Goal: Task Accomplishment & Management: Complete application form

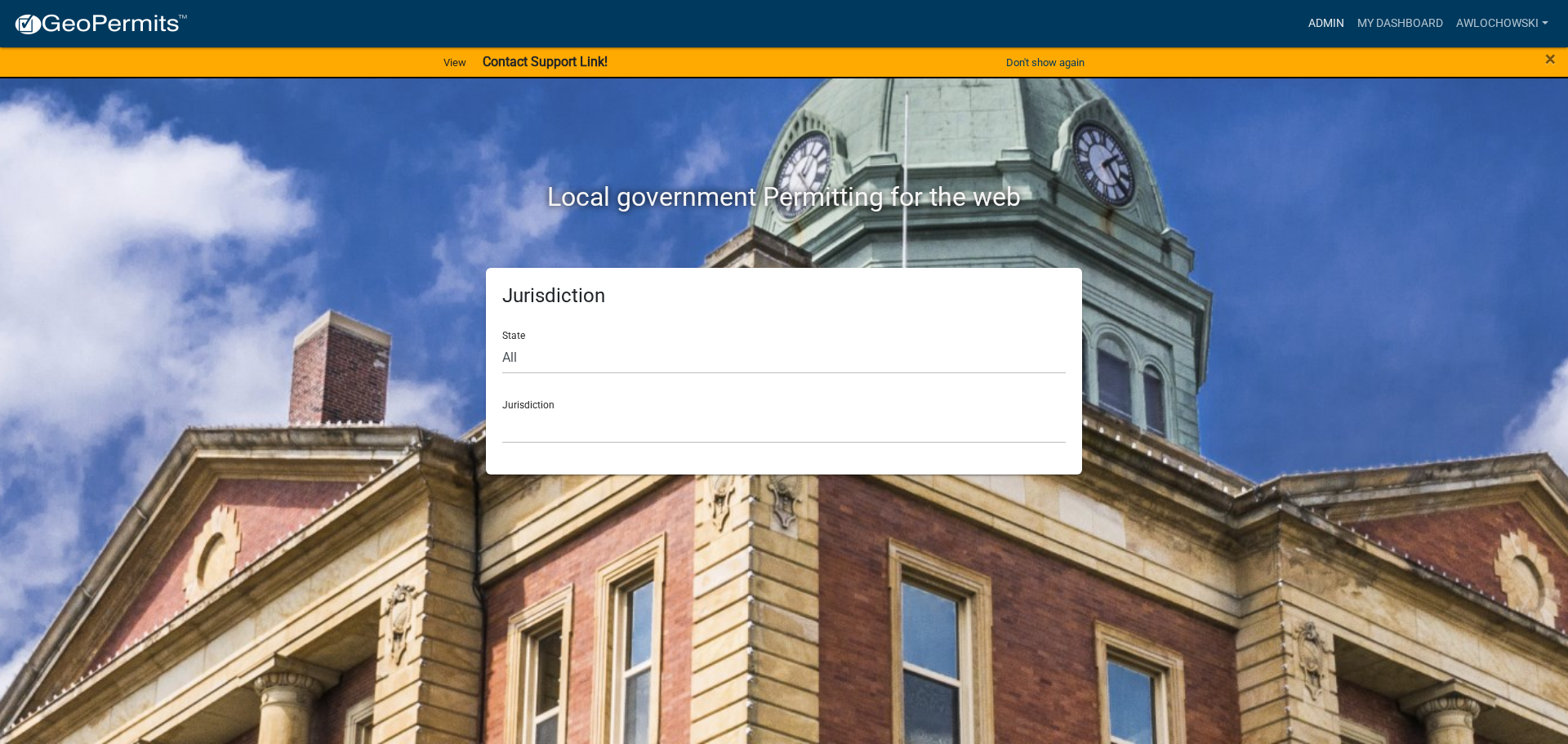
click at [1326, 24] on link "Admin" at bounding box center [1326, 23] width 49 height 31
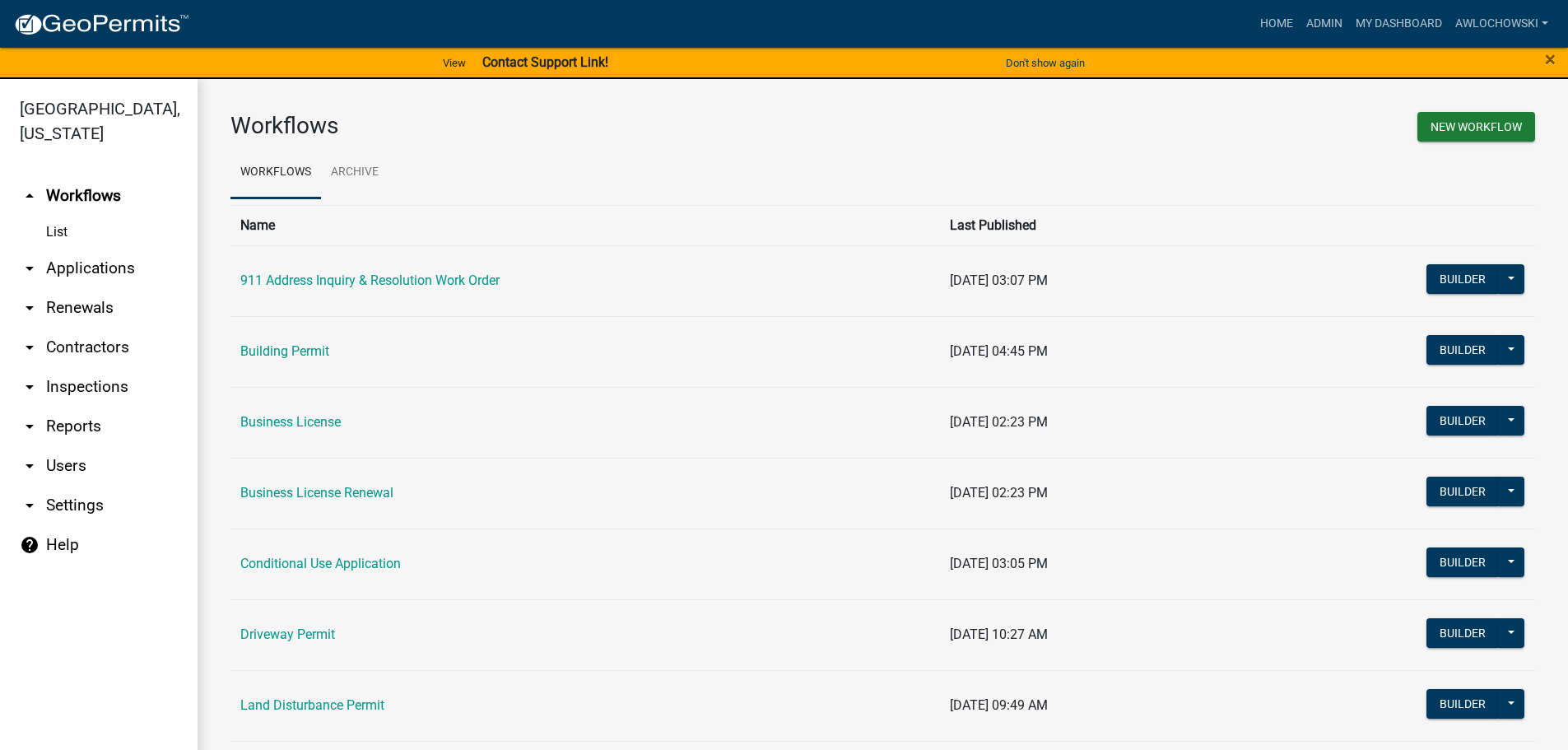
click at [121, 267] on link "arrow_drop_down Applications" at bounding box center [99, 268] width 197 height 39
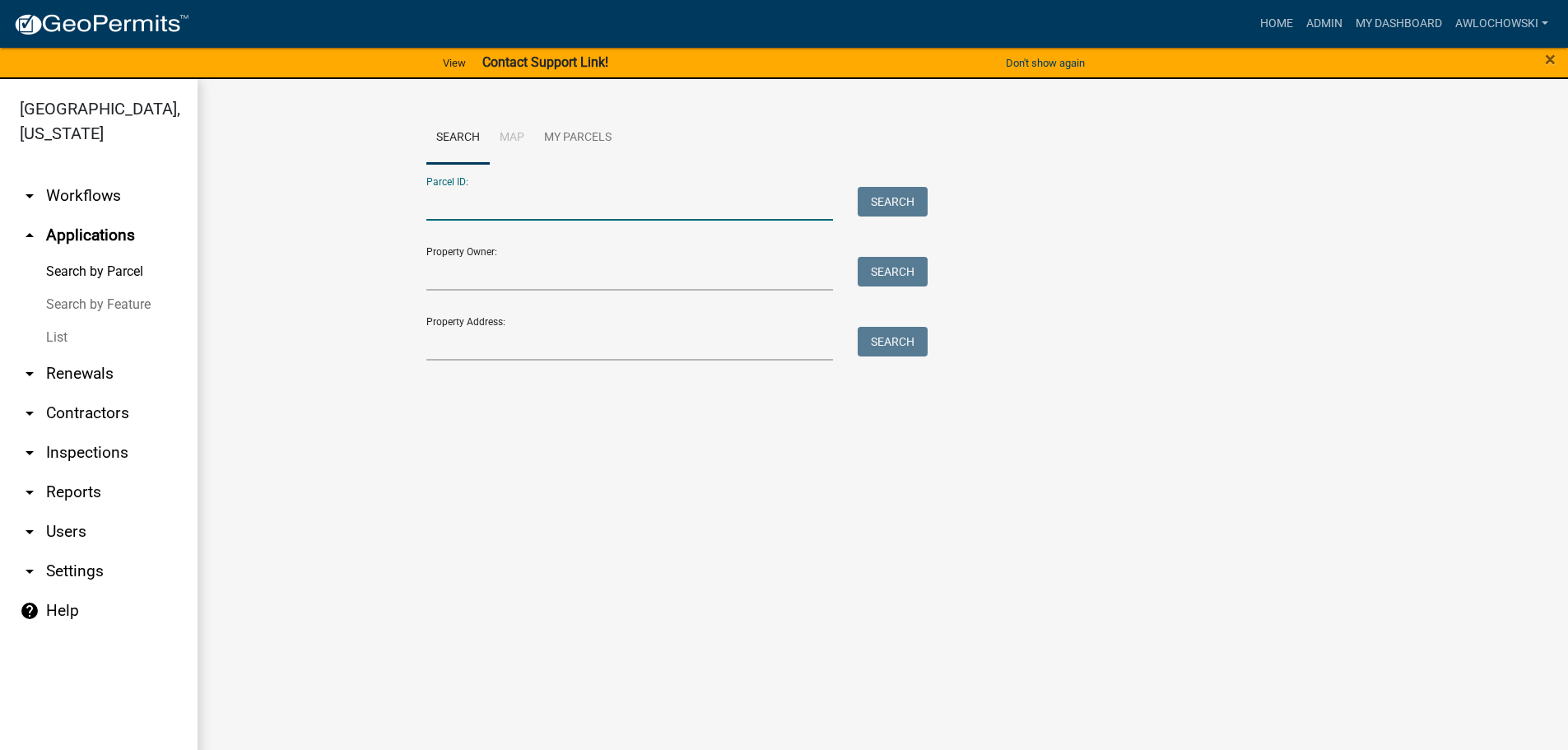
click at [481, 210] on input "Parcel ID:" at bounding box center [630, 204] width 407 height 34
type input "3118H 058"
click at [894, 197] on button "Search" at bounding box center [892, 202] width 70 height 30
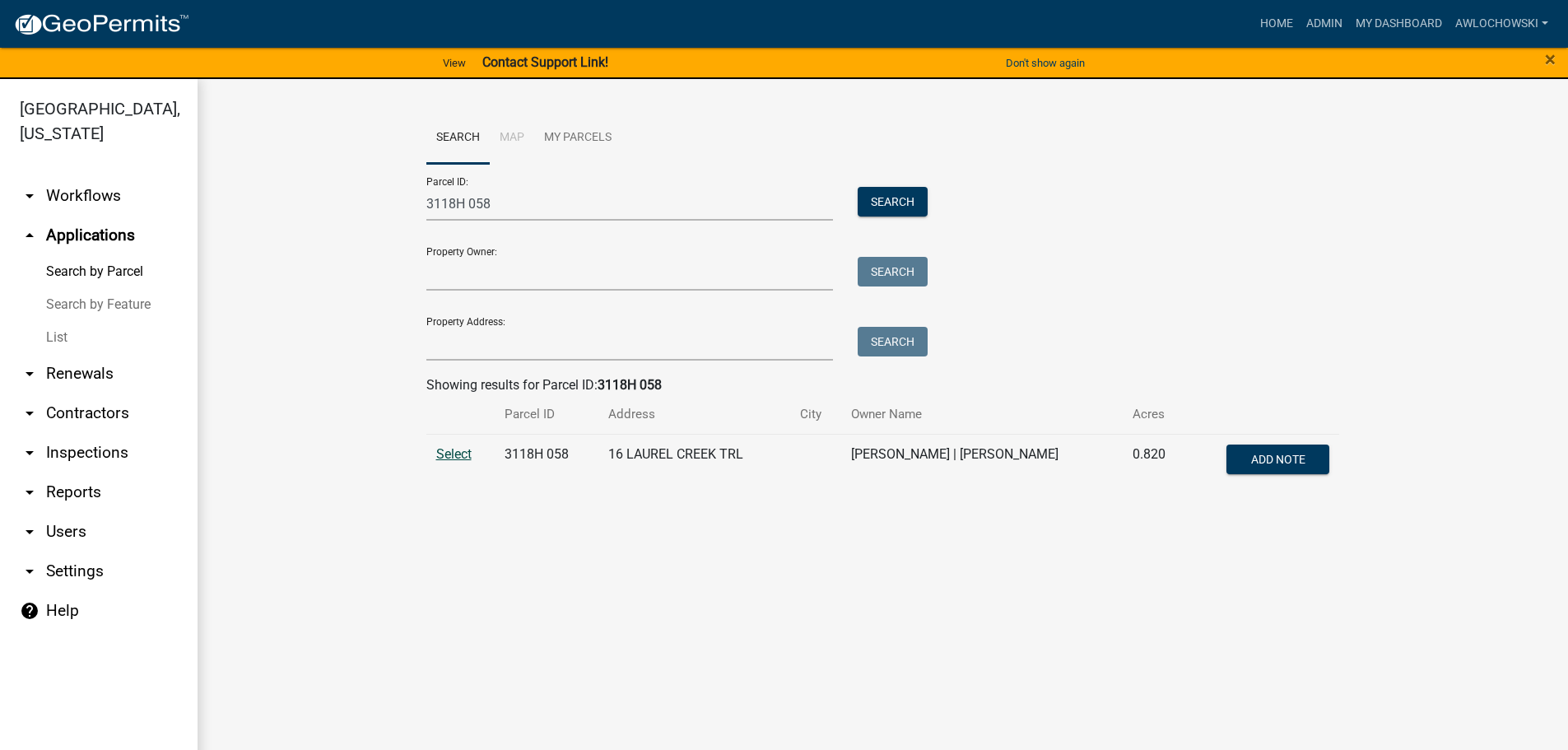
click at [448, 449] on span "Select" at bounding box center [454, 453] width 36 height 16
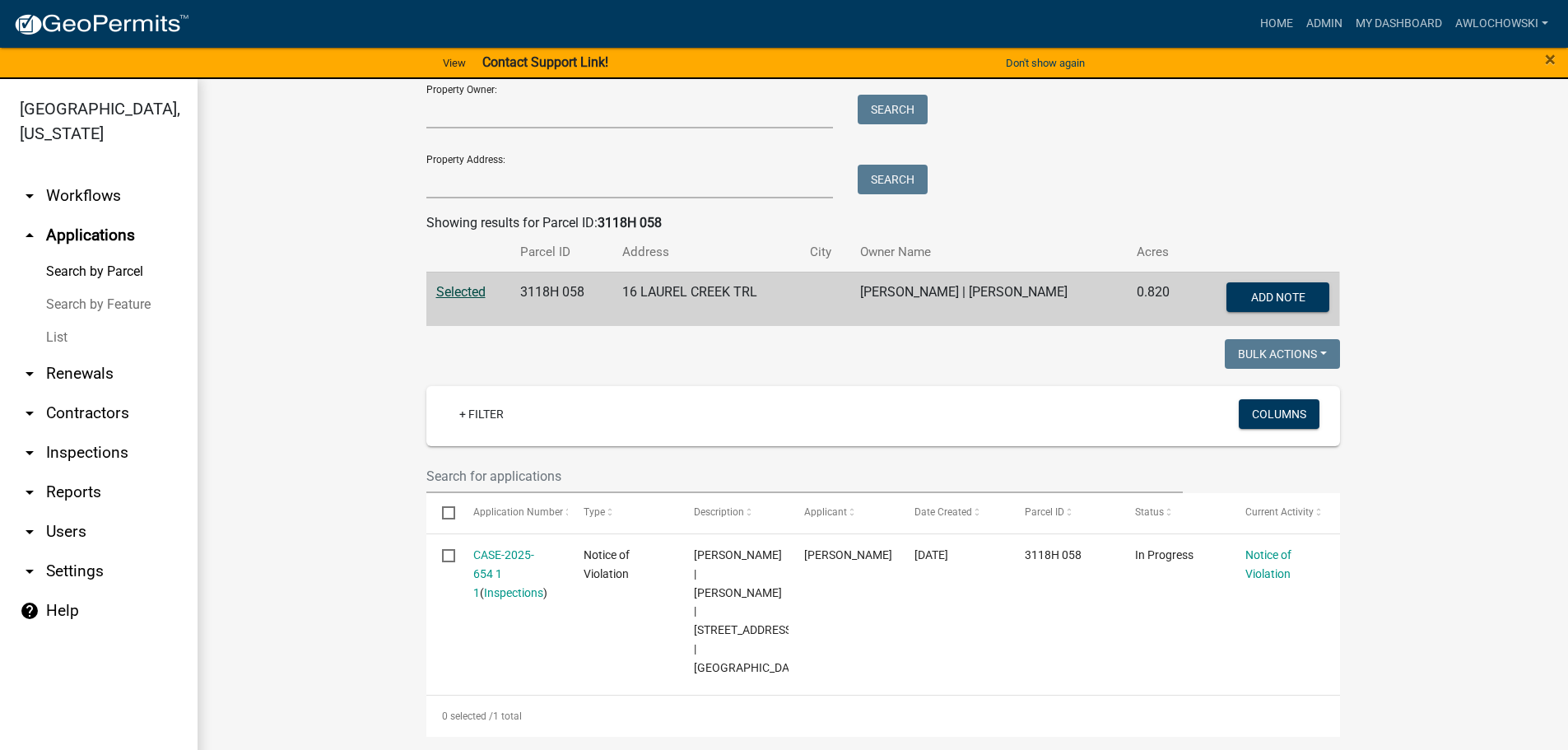
scroll to position [218, 0]
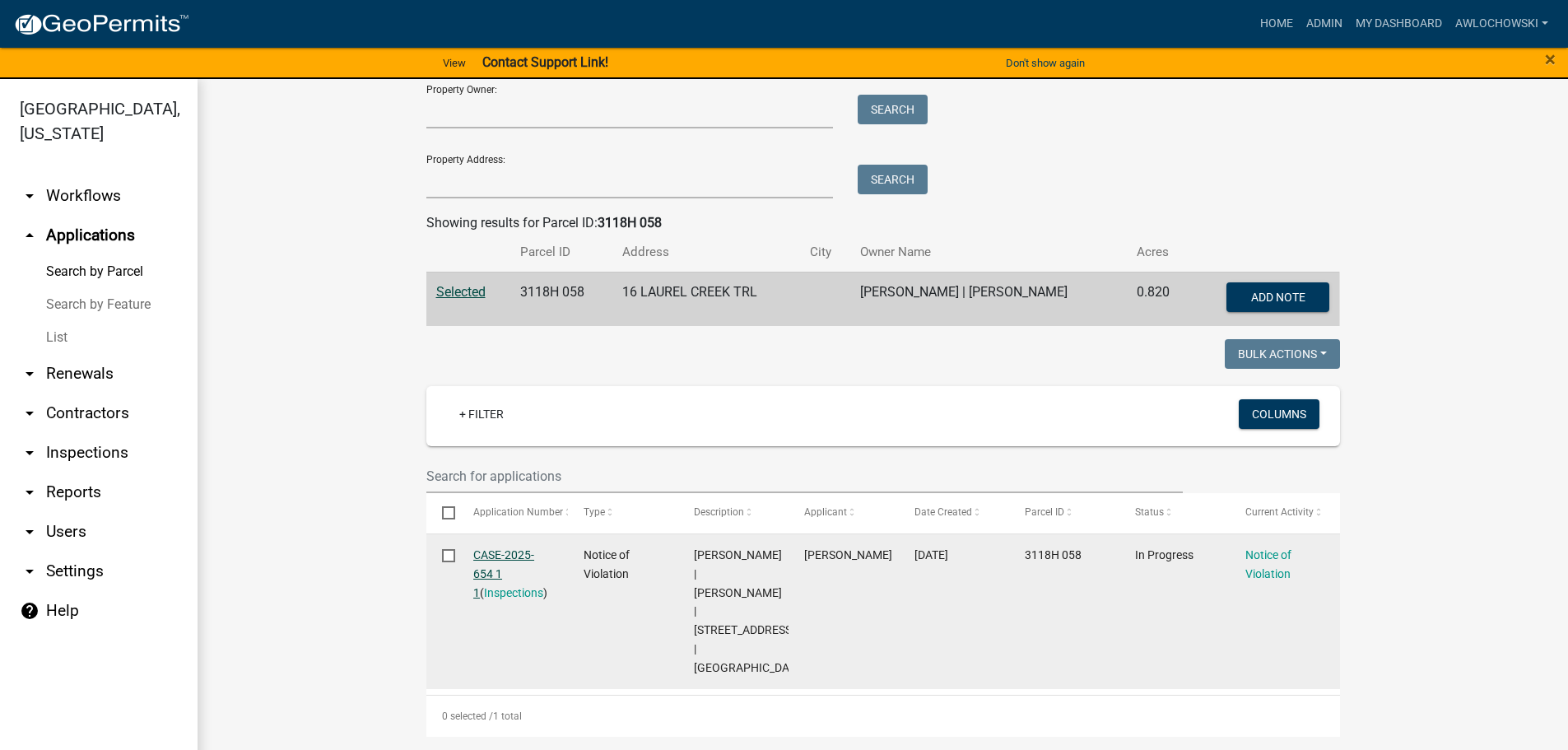
click at [485, 548] on link "CASE-2025-654 1 1" at bounding box center [503, 574] width 61 height 51
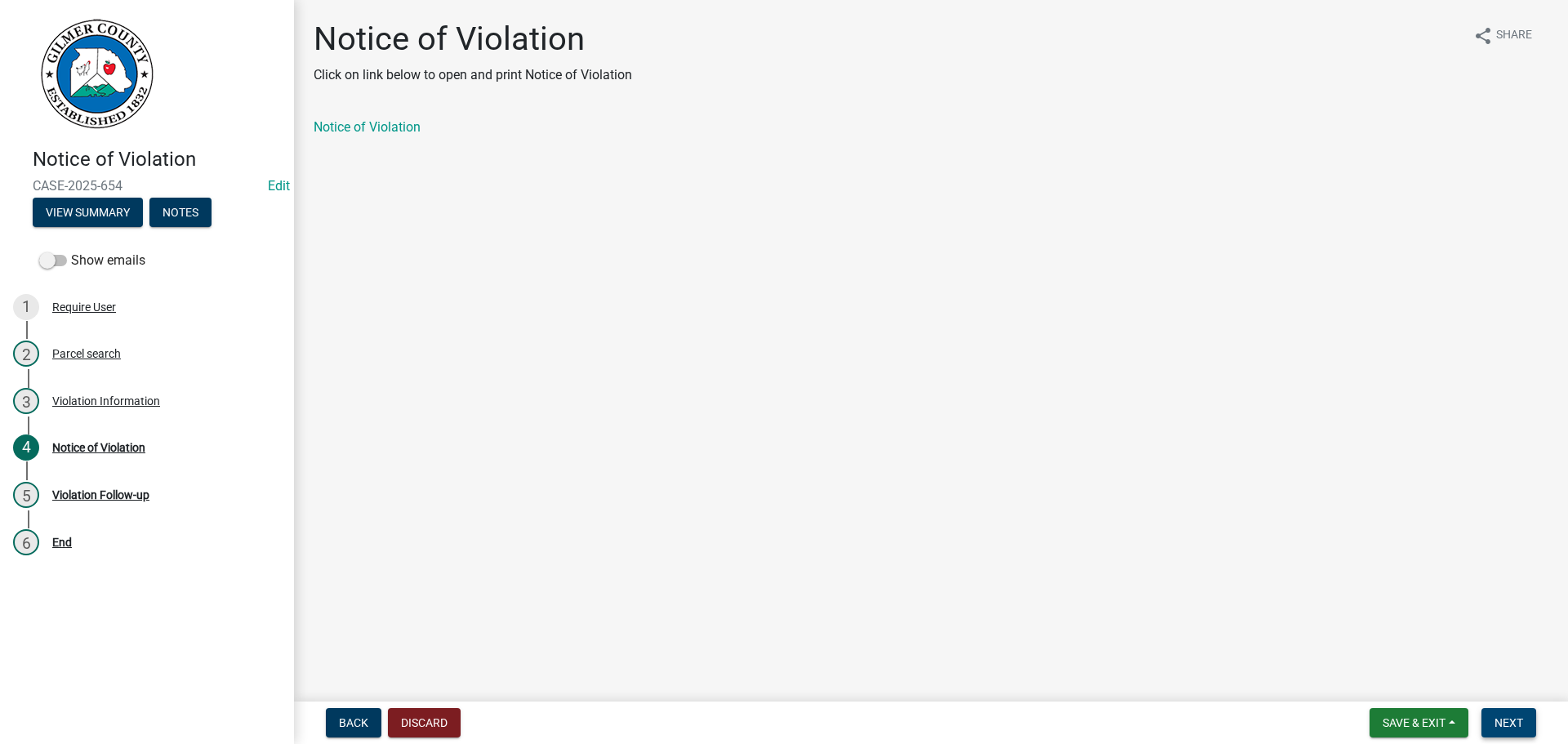
click at [1494, 716] on span "Next" at bounding box center [1508, 723] width 29 height 13
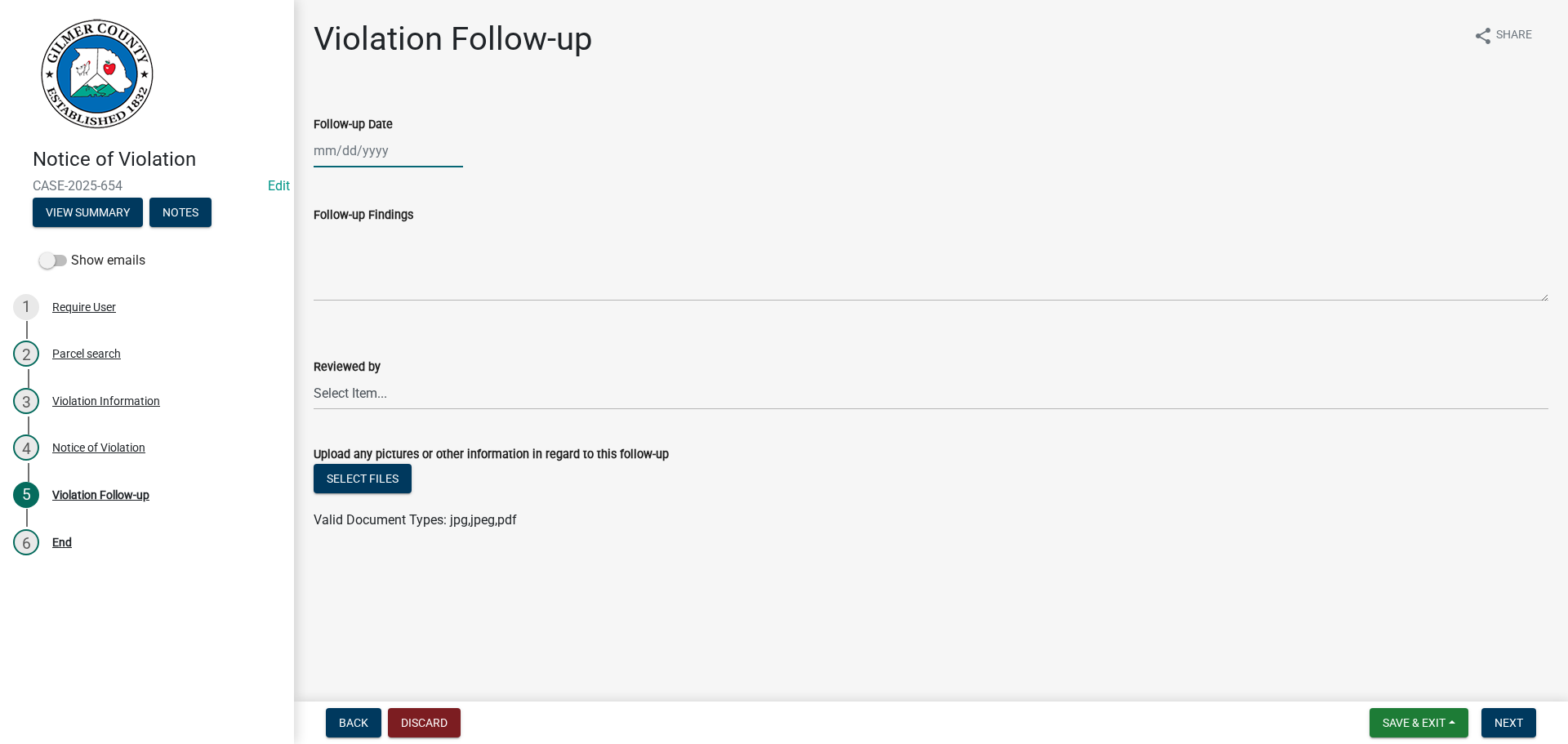
click at [349, 147] on div at bounding box center [389, 151] width 149 height 34
select select "9"
select select "2025"
click at [382, 288] on div "17" at bounding box center [382, 290] width 26 height 26
type input "[DATE]"
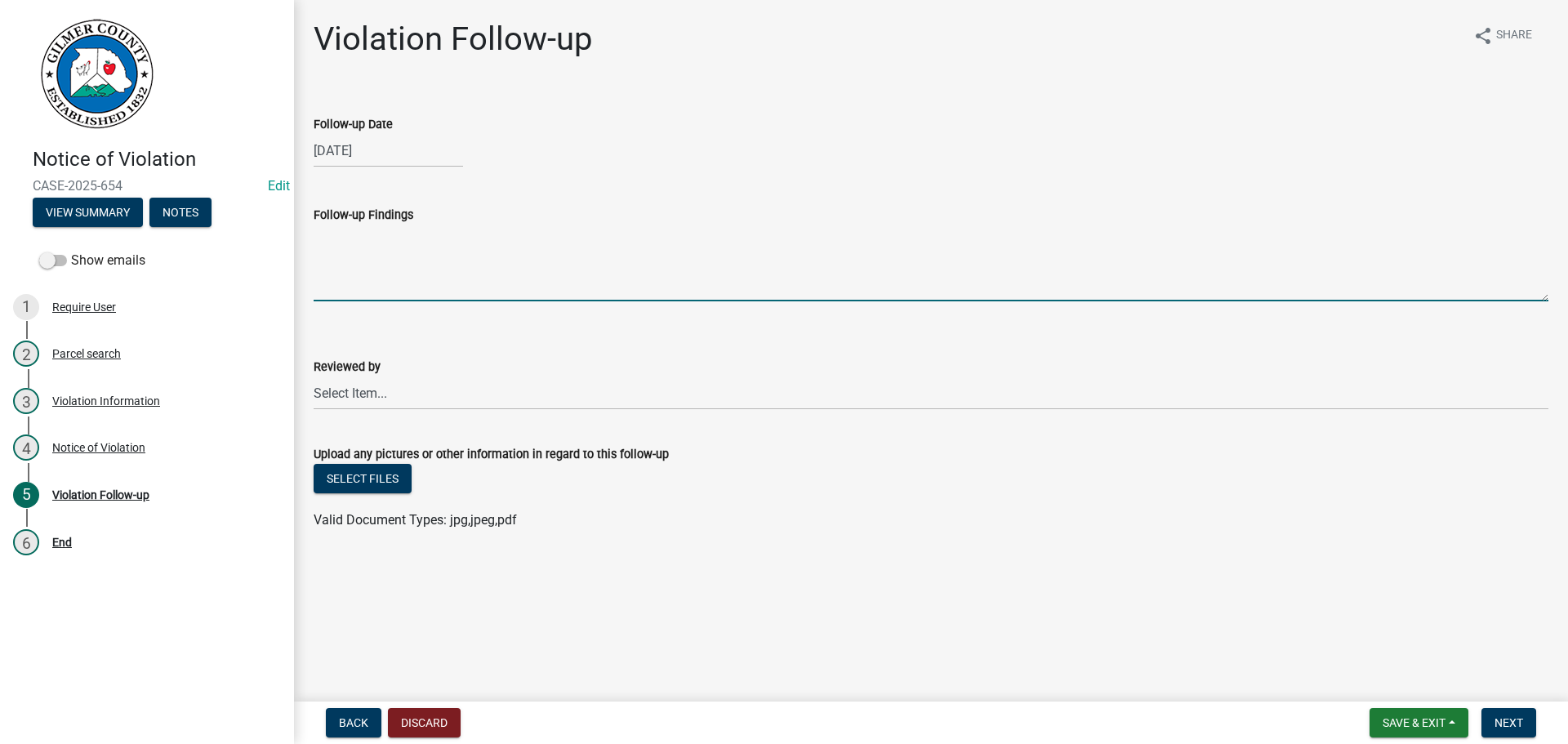
click at [342, 270] on textarea "Follow-up Findings" at bounding box center [931, 263] width 1234 height 76
type textarea "Cleaned up"
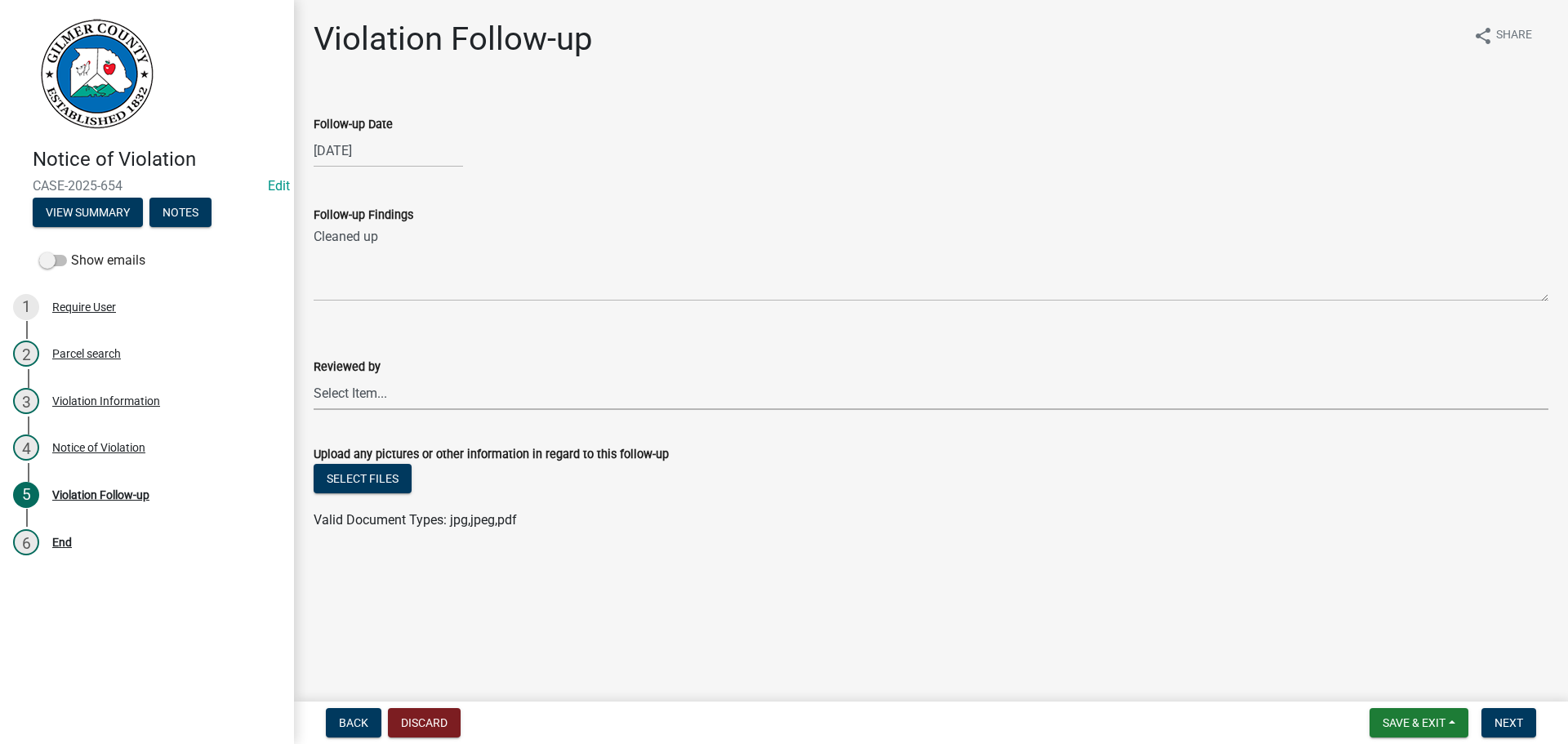
click at [361, 385] on select "Select Item... [PERSON_NAME] [PERSON_NAME] [PERSON_NAME] [PERSON_NAME] [PERSON_…" at bounding box center [931, 393] width 1234 height 34
click at [314, 376] on select "Select Item... [PERSON_NAME] [PERSON_NAME] [PERSON_NAME] [PERSON_NAME] [PERSON_…" at bounding box center [931, 393] width 1234 height 34
select select "f3ceb3fd-6d25-43c8-a8d6-5ddeb18f621b"
click at [1495, 710] on button "Next" at bounding box center [1508, 723] width 55 height 30
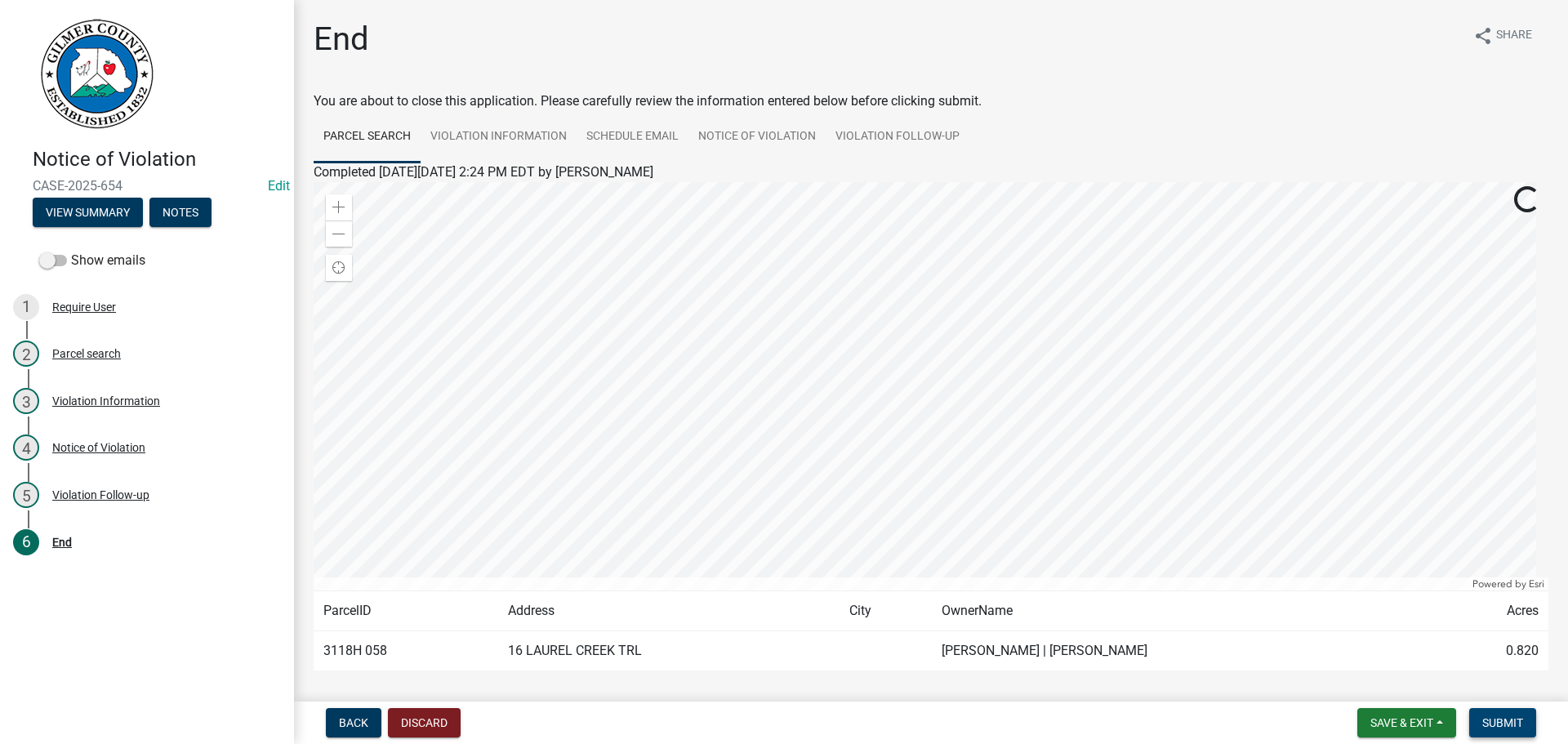
click at [1495, 709] on button "Submit" at bounding box center [1503, 723] width 67 height 30
